Goal: Use online tool/utility: Utilize a website feature to perform a specific function

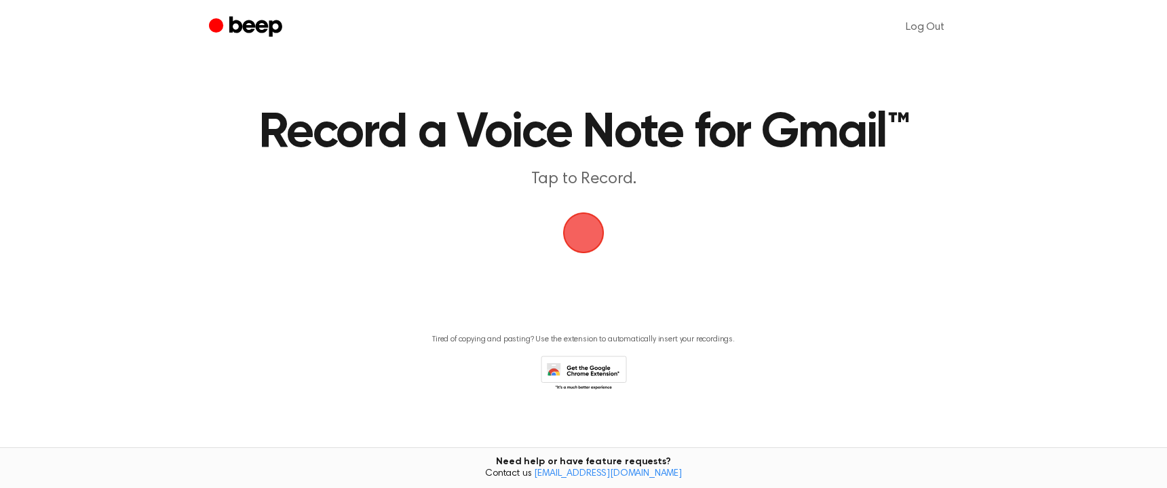
click at [582, 229] on span "button" at bounding box center [583, 232] width 73 height 73
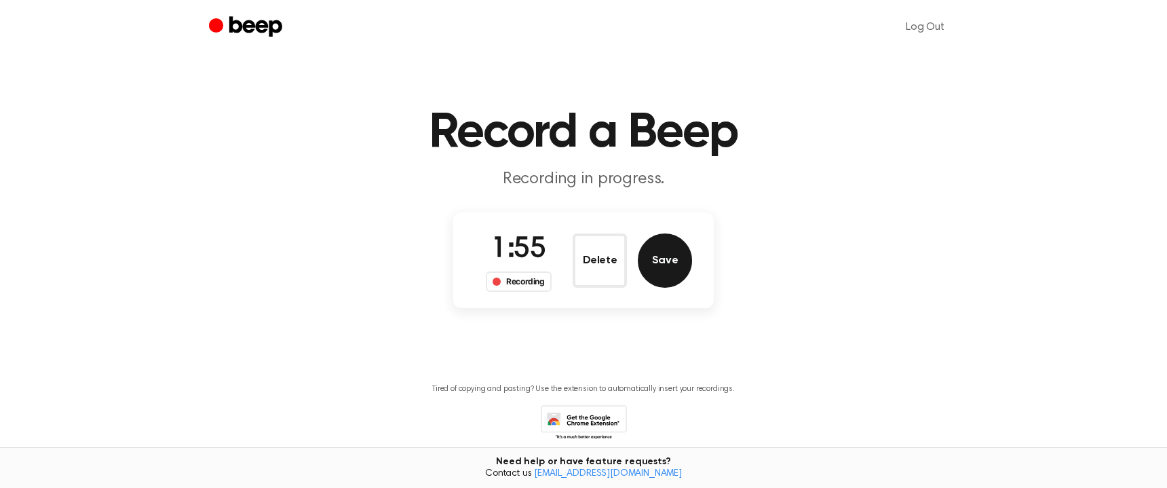
click at [658, 257] on button "Save" at bounding box center [665, 260] width 54 height 54
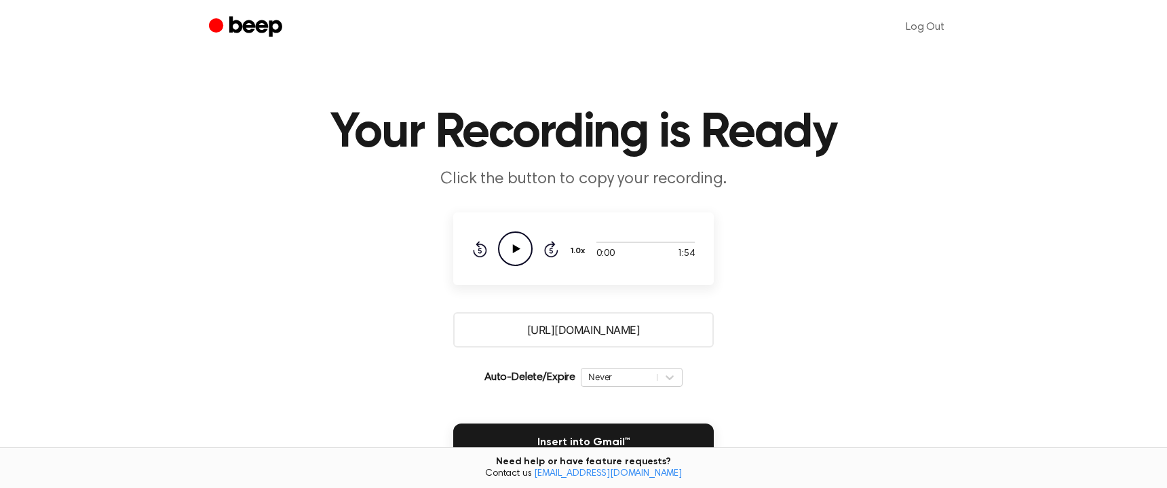
click at [607, 329] on input "[URL][DOMAIN_NAME]" at bounding box center [583, 329] width 261 height 35
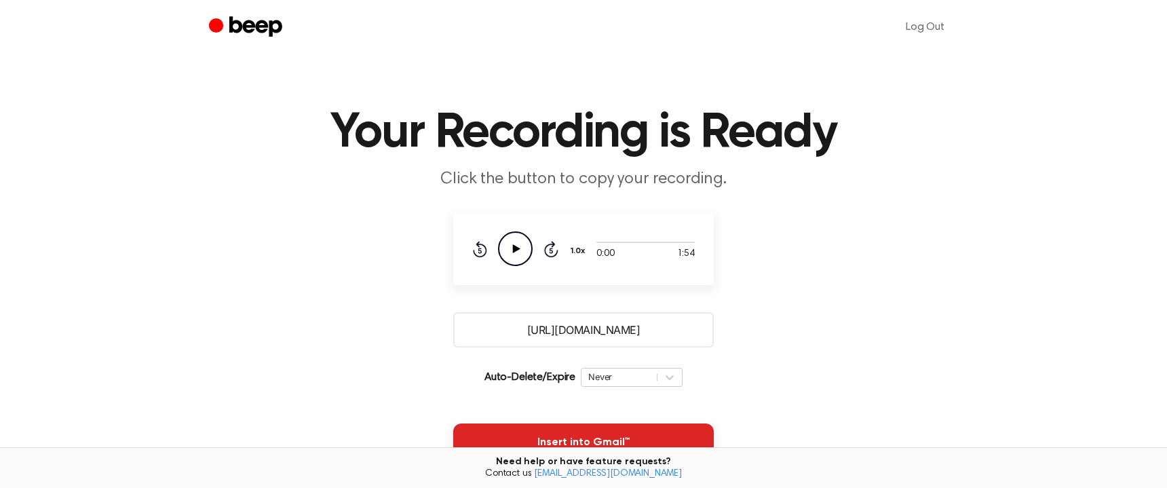
click at [580, 434] on button "Insert into Gmail™" at bounding box center [583, 442] width 261 height 38
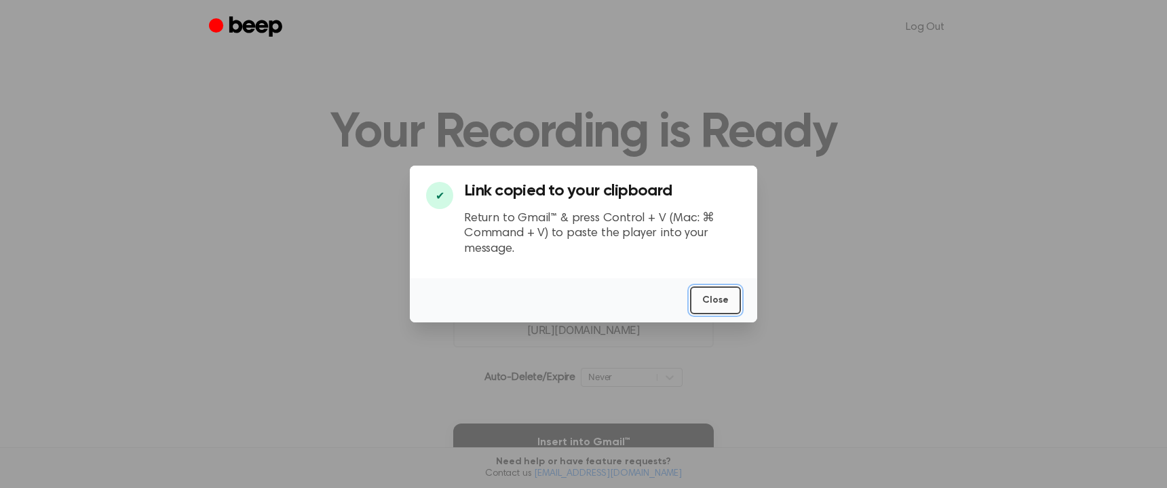
click at [729, 301] on button "Close" at bounding box center [715, 300] width 51 height 28
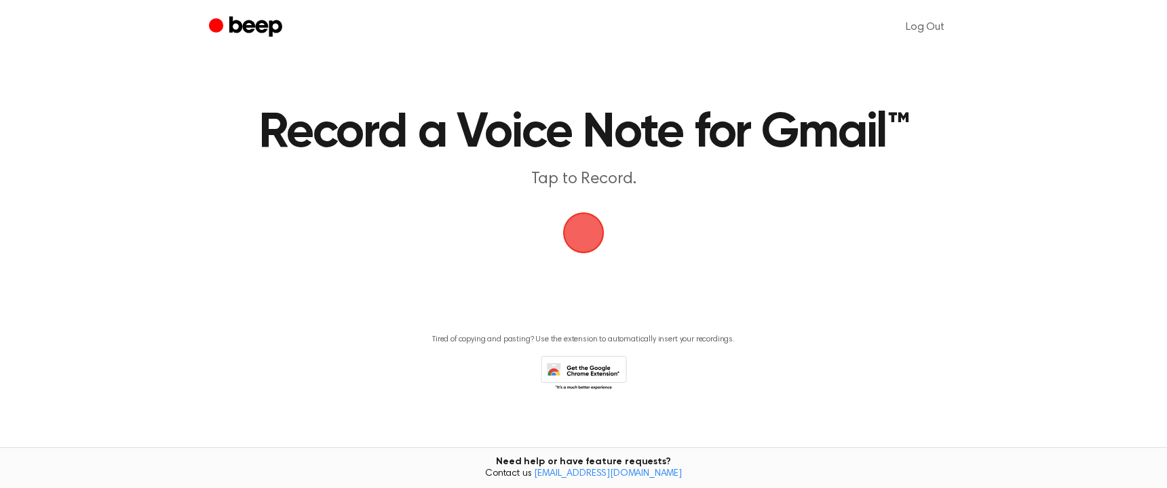
click at [587, 232] on span "button" at bounding box center [583, 233] width 46 height 46
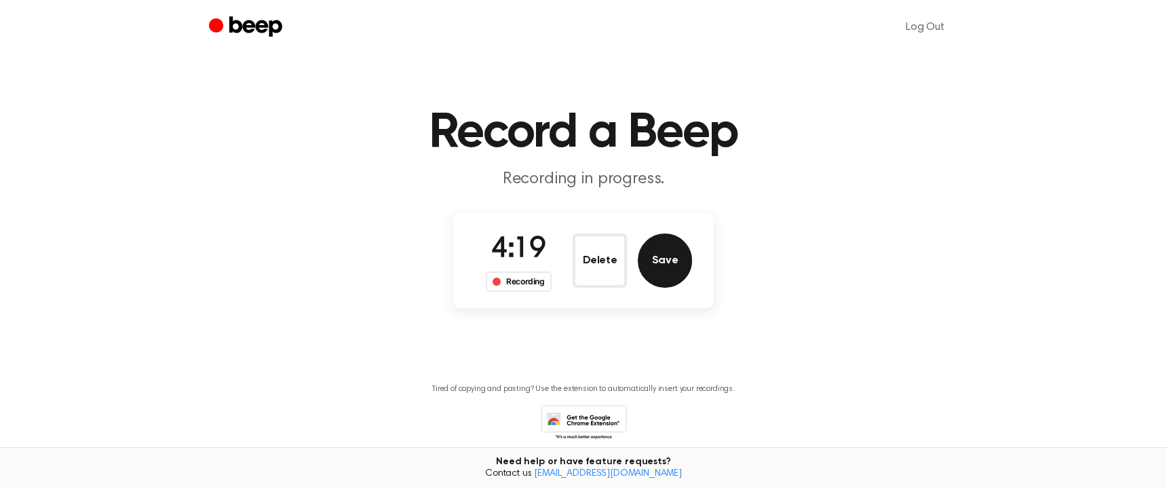
click at [664, 258] on button "Save" at bounding box center [665, 260] width 54 height 54
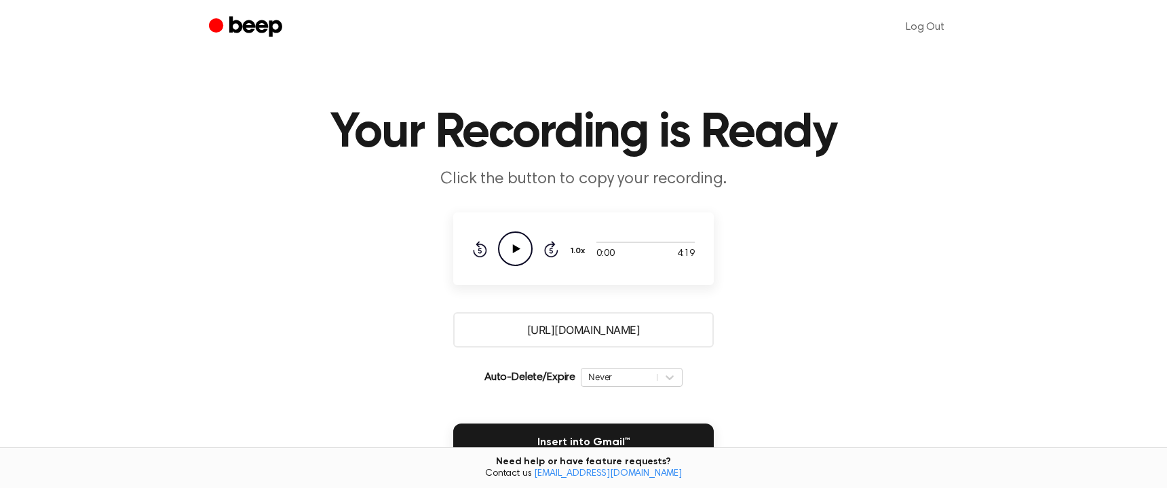
click at [614, 327] on input "https://beep.audio/pqYn8wk" at bounding box center [583, 329] width 261 height 35
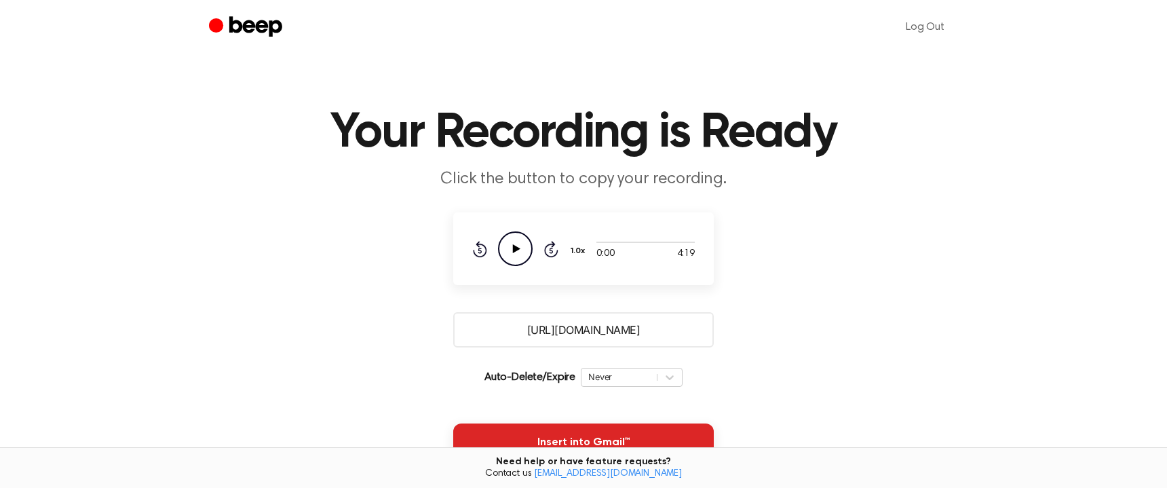
click at [582, 435] on button "Insert into Gmail™" at bounding box center [583, 442] width 261 height 38
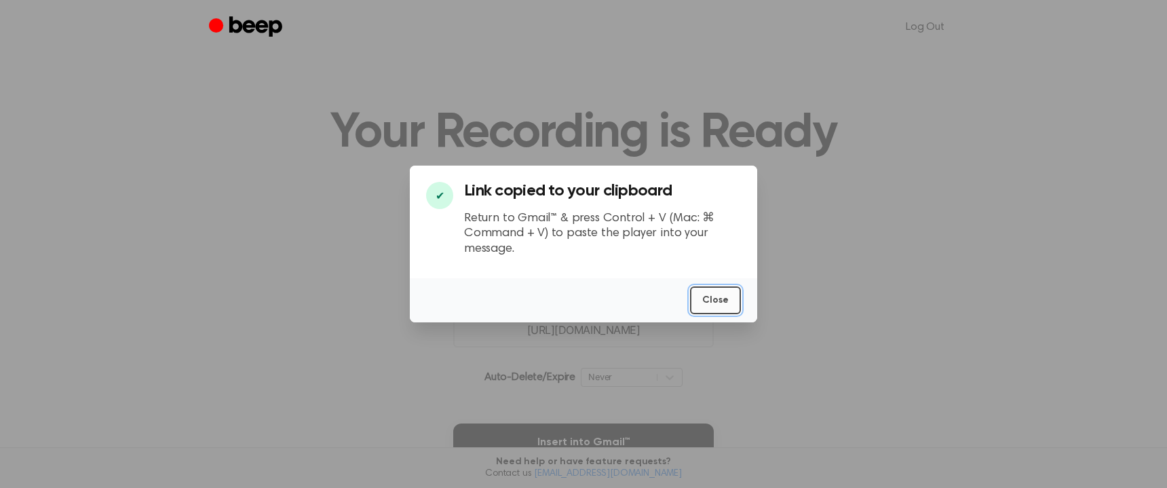
click at [723, 303] on button "Close" at bounding box center [715, 300] width 51 height 28
